Goal: Register for event/course

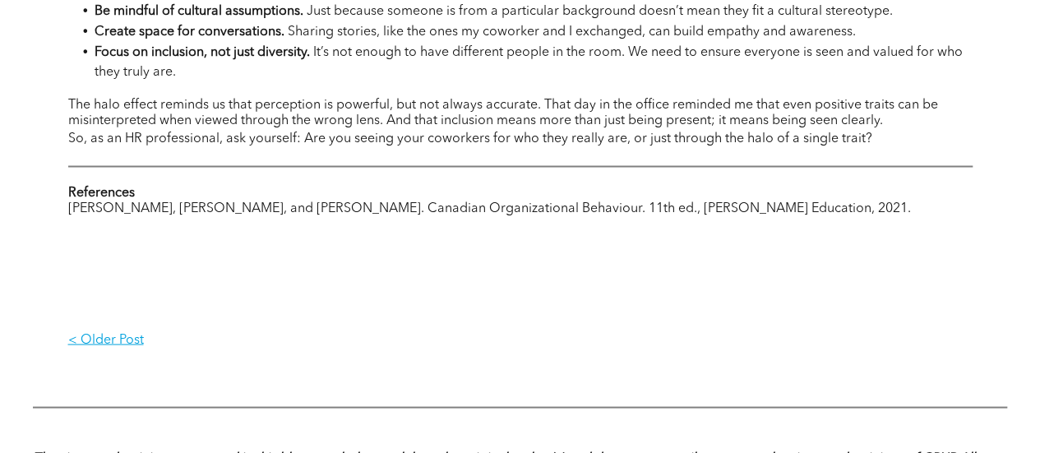
scroll to position [1414, 0]
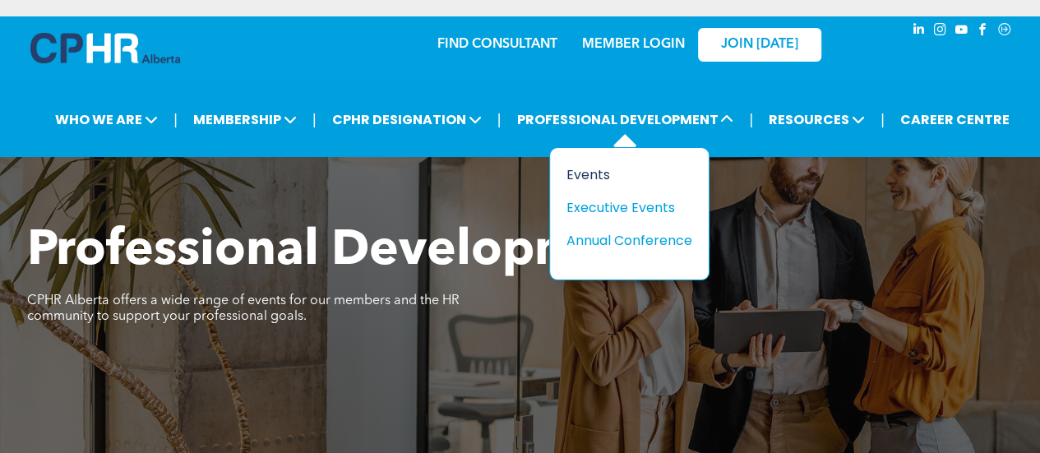
click at [597, 169] on div "Events" at bounding box center [622, 174] width 113 height 21
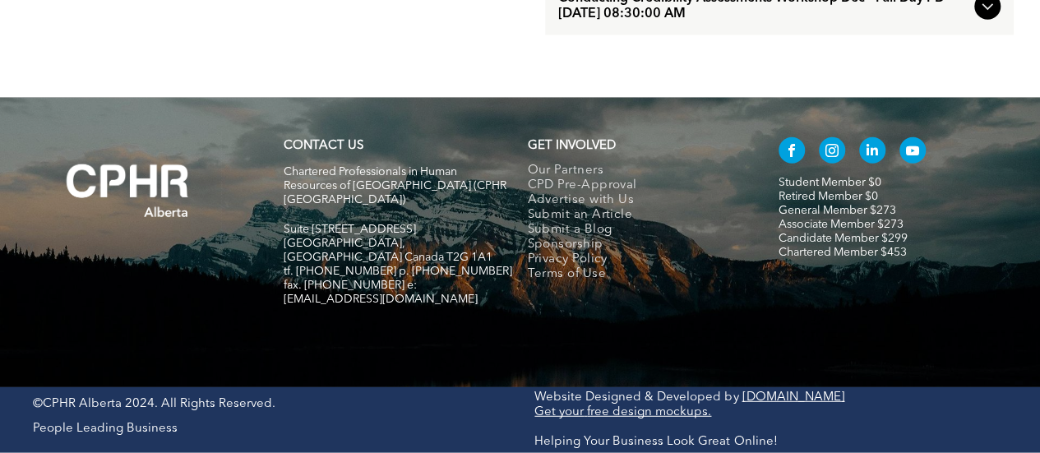
scroll to position [2045, 0]
